Goal: Communication & Community: Ask a question

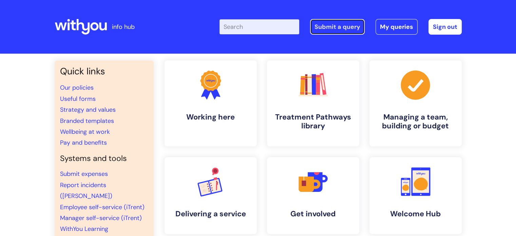
click at [320, 28] on link "Submit a query" at bounding box center [337, 27] width 55 height 16
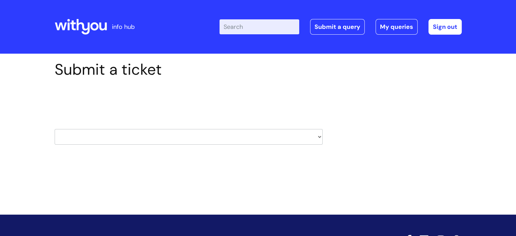
click at [319, 137] on select "HR / People IT and Support Clinical Drug Alerts Finance Accounts Data Support T…" at bounding box center [189, 137] width 268 height 16
select select "it_and_support"
click at [55, 129] on select "HR / People IT and Support Clinical Drug Alerts Finance Accounts Data Support T…" at bounding box center [189, 137] width 268 height 16
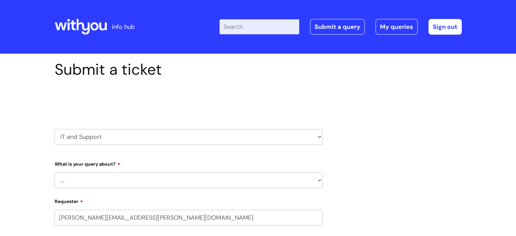
click at [319, 182] on select "... Mobile Phone Reset & MFA Accounts, Starters and Leavers IT Hardware issue I…" at bounding box center [189, 180] width 268 height 16
select select "Something Else"
click at [55, 172] on select "... Mobile Phone Reset & MFA Accounts, Starters and Leavers IT Hardware issue I…" at bounding box center [189, 180] width 268 height 16
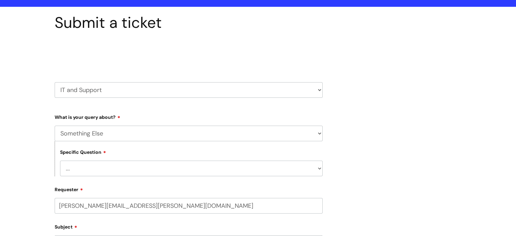
scroll to position [48, 0]
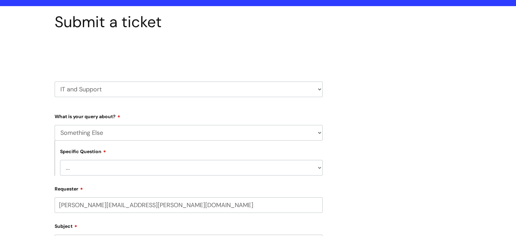
click at [319, 169] on select "... My problem is not listed" at bounding box center [191, 168] width 263 height 16
select select "My problem is not listed"
click at [60, 160] on select "... My problem is not listed" at bounding box center [191, 168] width 263 height 16
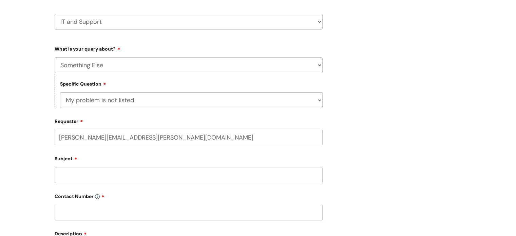
scroll to position [115, 0]
click at [228, 174] on input "Subject" at bounding box center [189, 175] width 268 height 16
type input "p"
click at [78, 177] on input "Documnet" at bounding box center [189, 175] width 268 height 16
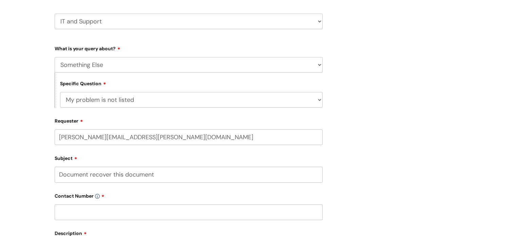
type input "Document recover this document"
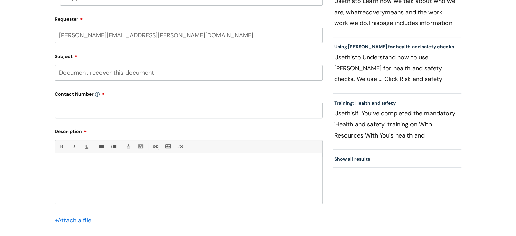
scroll to position [221, 0]
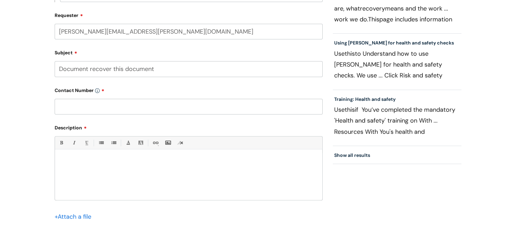
click at [87, 111] on input "text" at bounding box center [189, 107] width 268 height 16
type input "07862930333"
click at [125, 69] on input "Document recover this document" at bounding box center [189, 69] width 268 height 16
click at [153, 69] on input "Document recover document" at bounding box center [189, 69] width 268 height 16
click at [111, 66] on input "Document recoverery please" at bounding box center [189, 69] width 268 height 16
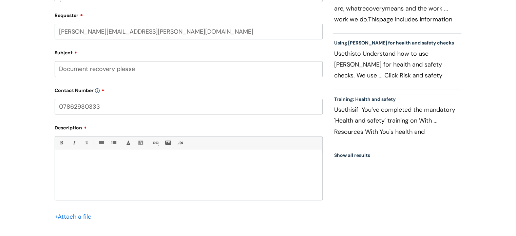
type input "Document recovery please"
click at [67, 160] on p at bounding box center [188, 161] width 257 height 6
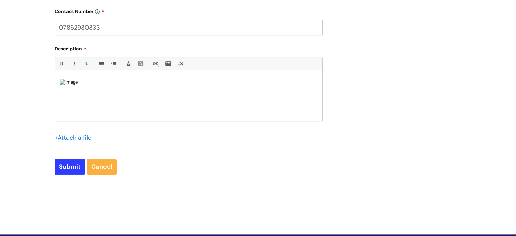
scroll to position [301, 0]
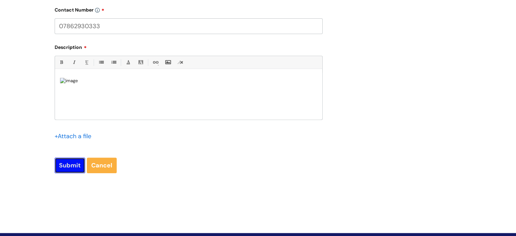
click at [66, 165] on input "Submit" at bounding box center [70, 165] width 31 height 16
type input "Please Wait..."
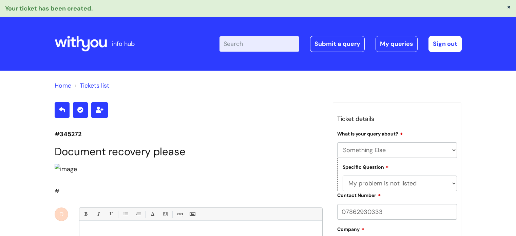
select select "Something Else"
select select "My problem is not listed"
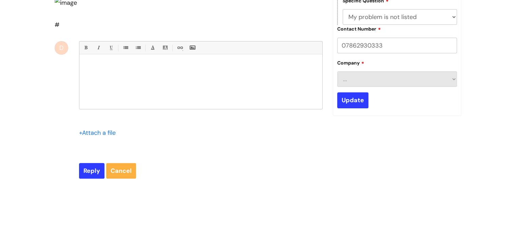
scroll to position [159, 0]
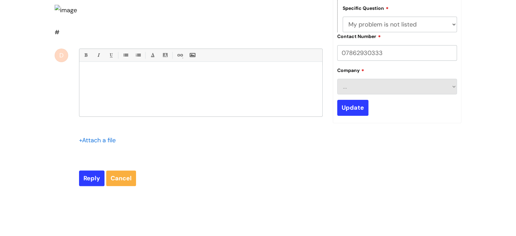
click at [430, 160] on div "#345272 Document recovery please # D Bold (Ctrl-B) Italic (Ctrl-I) Underline(Ct…" at bounding box center [258, 70] width 417 height 254
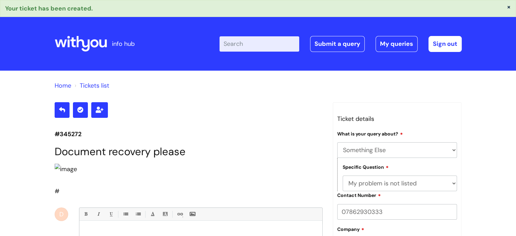
scroll to position [0, 0]
